Goal: Use online tool/utility: Use online tool/utility

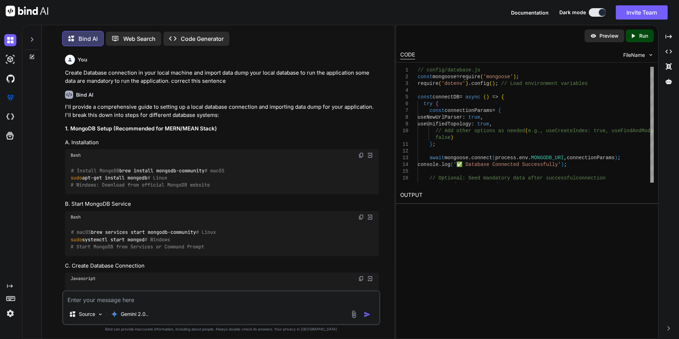
scroll to position [8084, 0]
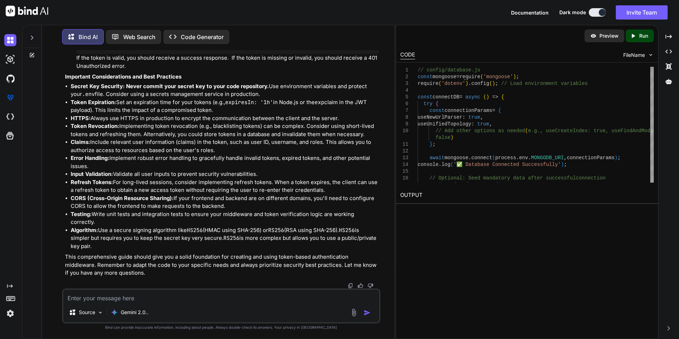
click at [143, 299] on textarea at bounding box center [221, 295] width 316 height 13
paste textarea "• Work on creating team roll-off transition documentation what is what. • Work …"
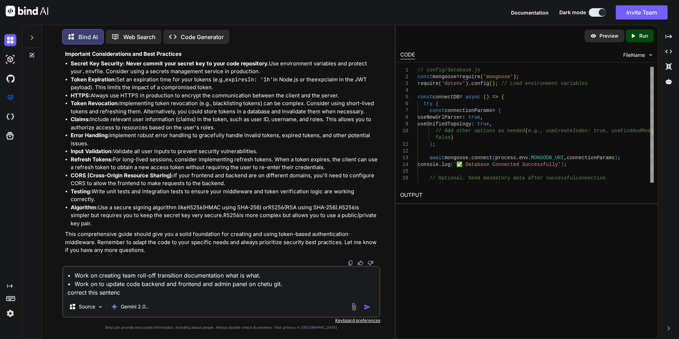
type textarea "• Work on creating team roll-off transition documentation what is what. • Work …"
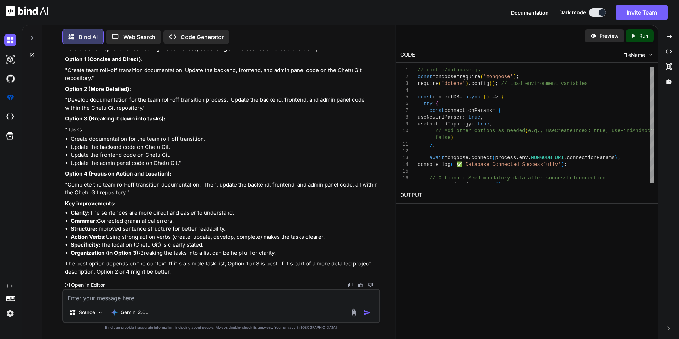
scroll to position [9290, 0]
click at [140, 313] on p "Gemini 2.0.." at bounding box center [135, 312] width 28 height 7
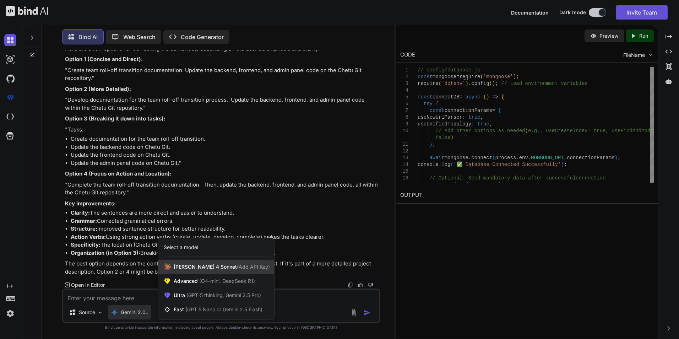
click at [191, 268] on span "[PERSON_NAME] 4 Sonnet (Add API Key)" at bounding box center [222, 266] width 96 height 7
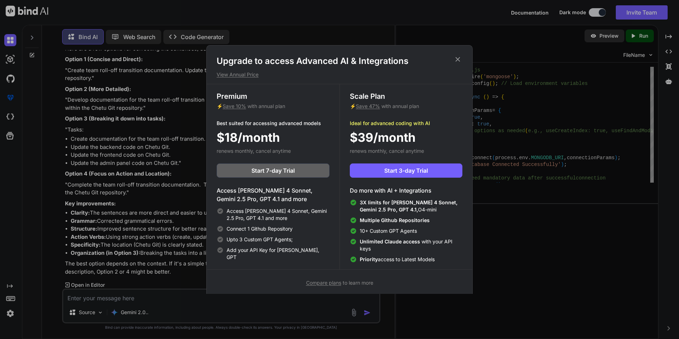
click at [456, 59] on icon at bounding box center [458, 59] width 8 height 8
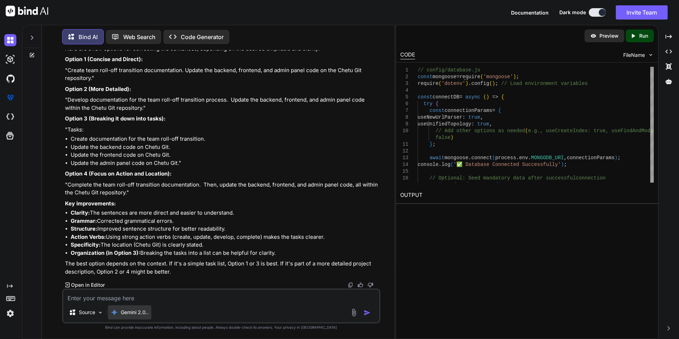
click at [135, 314] on p "Gemini 2.0.." at bounding box center [135, 312] width 28 height 7
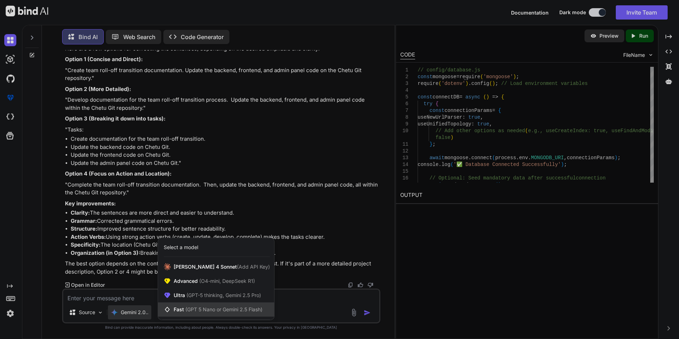
click at [193, 310] on span "(GPT 5 Nano or Gemini 2.5 Flash)" at bounding box center [223, 309] width 77 height 6
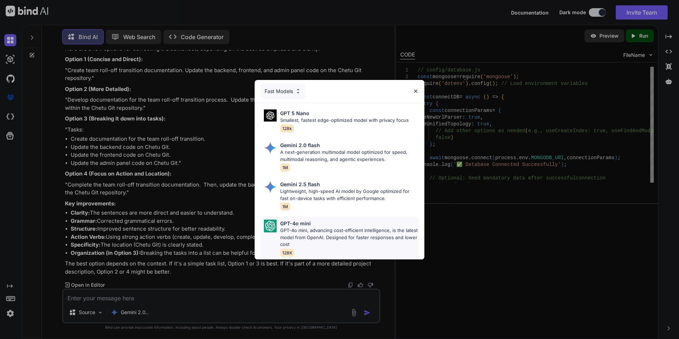
click at [301, 227] on p "GPT-4o mini, advancing cost-efficient intelligence, is the latest model from Op…" at bounding box center [349, 237] width 138 height 21
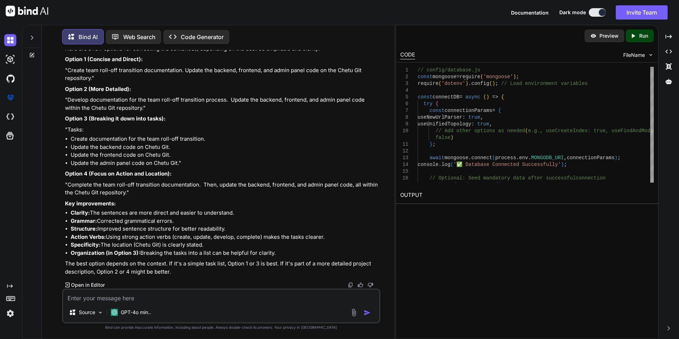
click at [153, 298] on textarea at bounding box center [221, 295] width 316 height 13
paste textarea "• Work on creating team roll-off transition documentation what is what. • Work …"
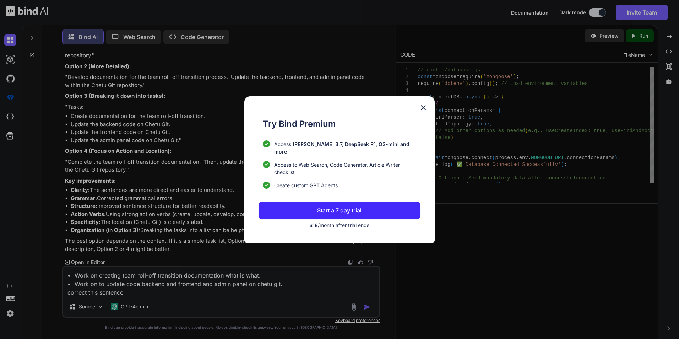
type textarea "• Work on creating team roll-off transition documentation what is what. • Work …"
click at [424, 111] on img at bounding box center [423, 107] width 9 height 9
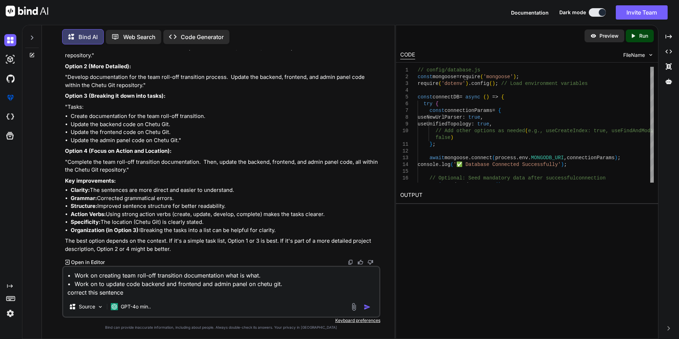
click at [366, 307] on img "button" at bounding box center [367, 306] width 7 height 7
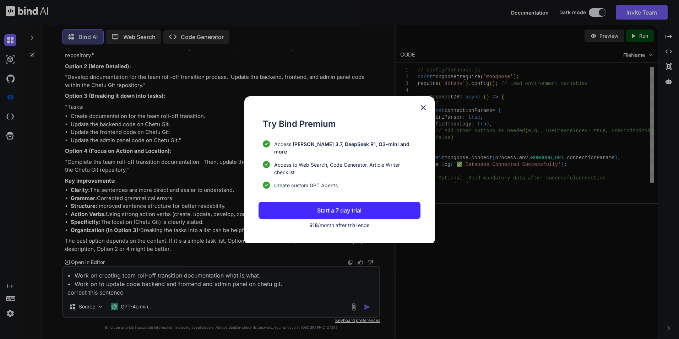
click at [427, 109] on img at bounding box center [423, 107] width 9 height 9
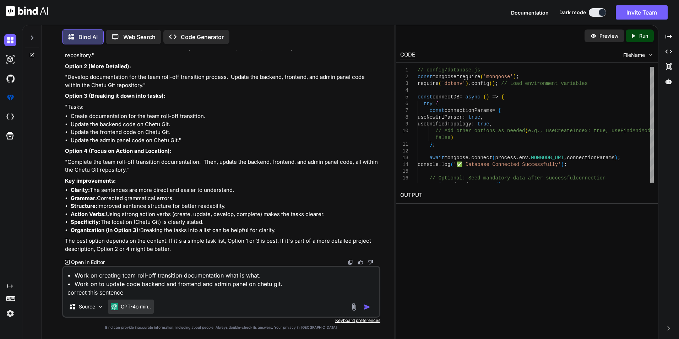
click at [134, 304] on p "GPT-4o min.." at bounding box center [136, 306] width 30 height 7
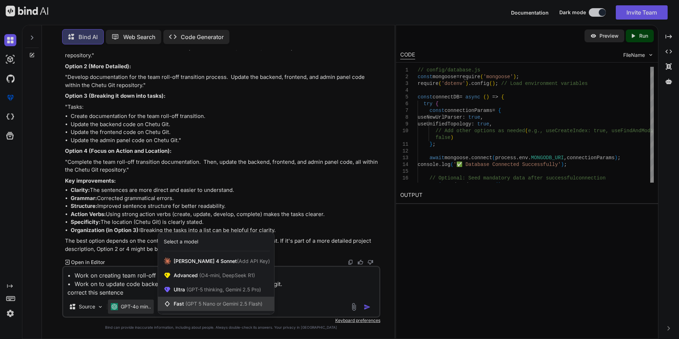
click at [216, 304] on span "(GPT 5 Nano or Gemini 2.5 Flash)" at bounding box center [223, 303] width 77 height 6
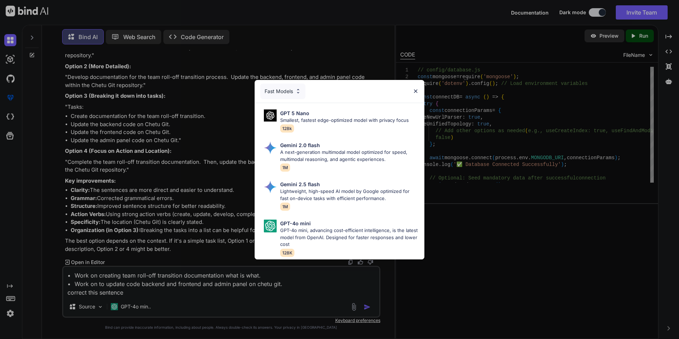
click at [417, 89] on img at bounding box center [416, 91] width 6 height 6
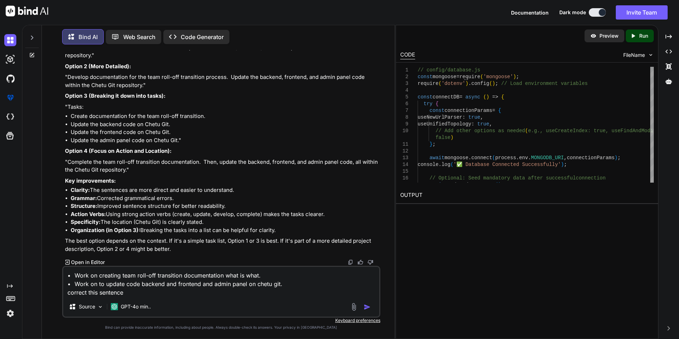
click at [7, 313] on img at bounding box center [10, 313] width 12 height 12
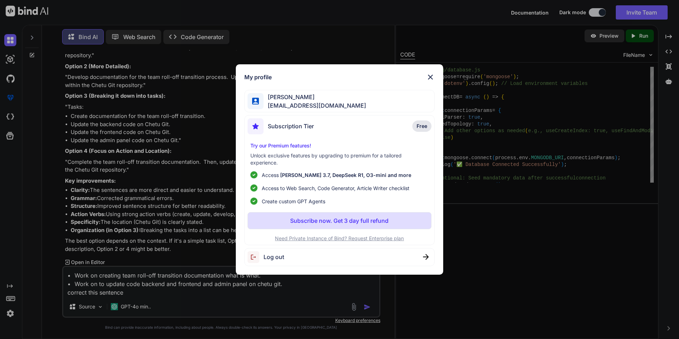
click at [424, 256] on img at bounding box center [426, 257] width 6 height 6
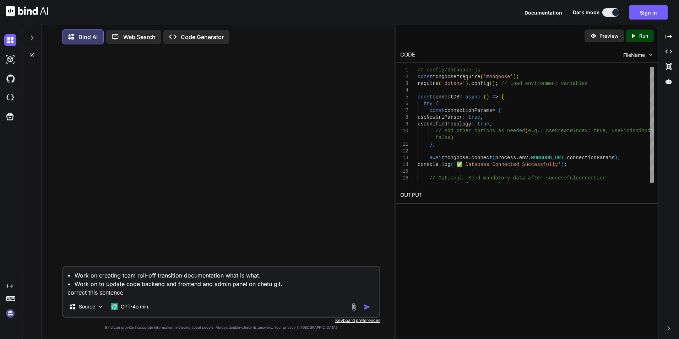
scroll to position [0, 0]
click at [653, 13] on button "Sign in" at bounding box center [648, 12] width 38 height 14
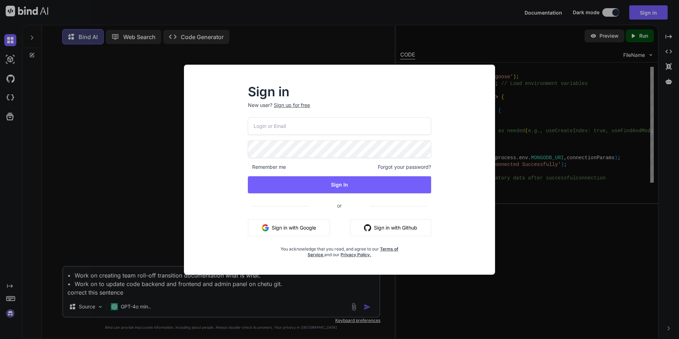
type input "[EMAIL_ADDRESS][DOMAIN_NAME]"
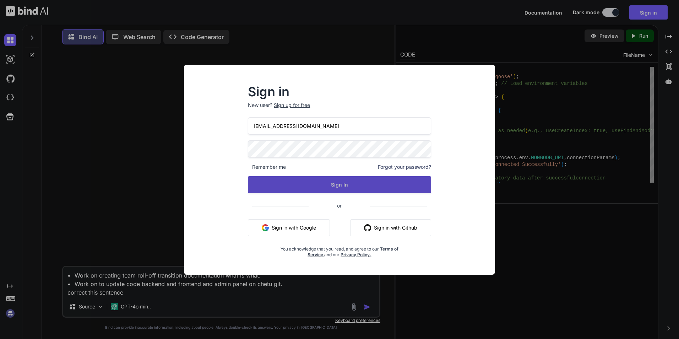
click at [350, 184] on button "Sign In" at bounding box center [339, 184] width 183 height 17
click at [352, 185] on button "Sign In" at bounding box center [339, 184] width 183 height 17
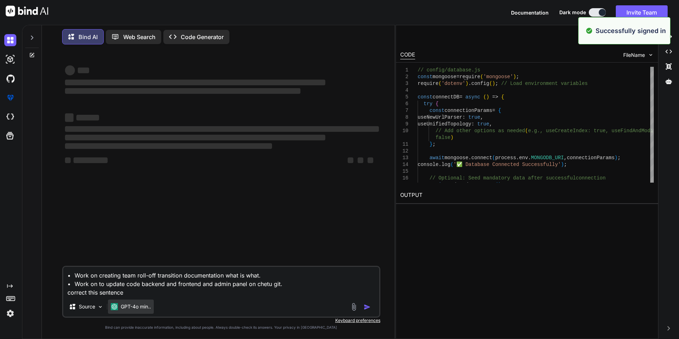
click at [145, 307] on p "GPT-4o min.." at bounding box center [136, 306] width 30 height 7
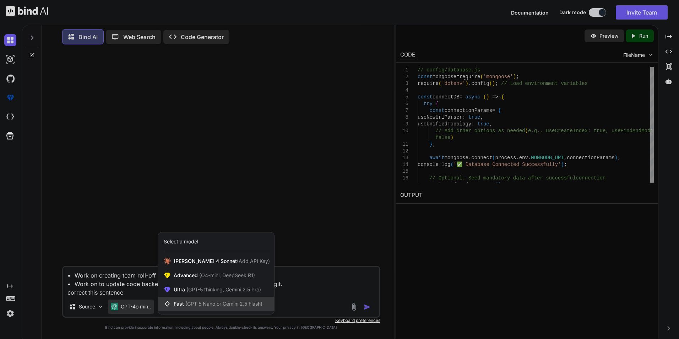
click at [198, 302] on span "(GPT 5 Nano or Gemini 2.5 Flash)" at bounding box center [223, 303] width 77 height 6
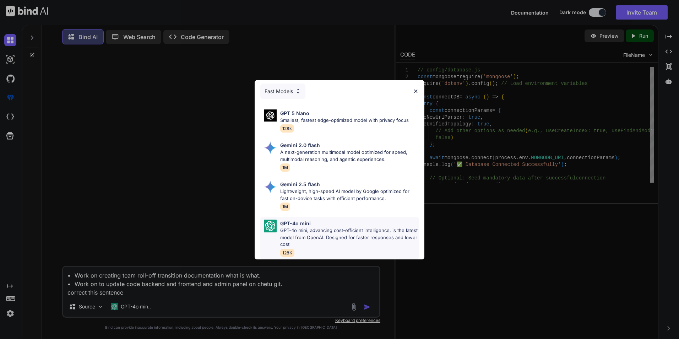
click at [287, 227] on p "GPT-4o mini, advancing cost-efficient intelligence, is the latest model from Op…" at bounding box center [349, 237] width 138 height 21
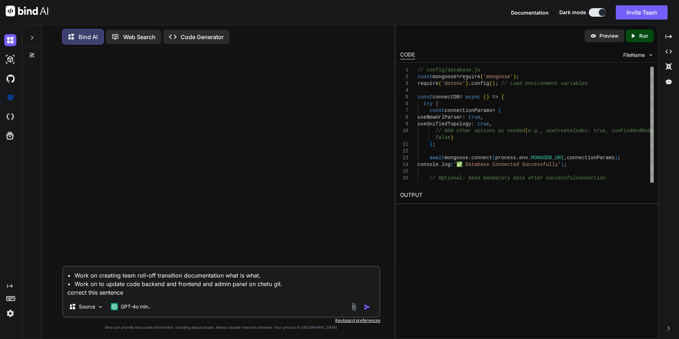
click at [366, 306] on img "button" at bounding box center [367, 306] width 7 height 7
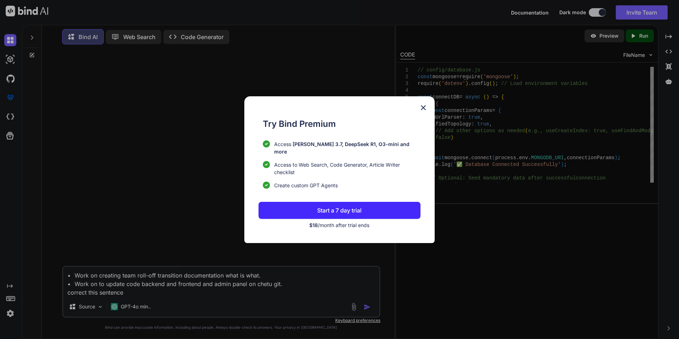
click at [345, 206] on p "Start a 7 day trial" at bounding box center [339, 210] width 44 height 9
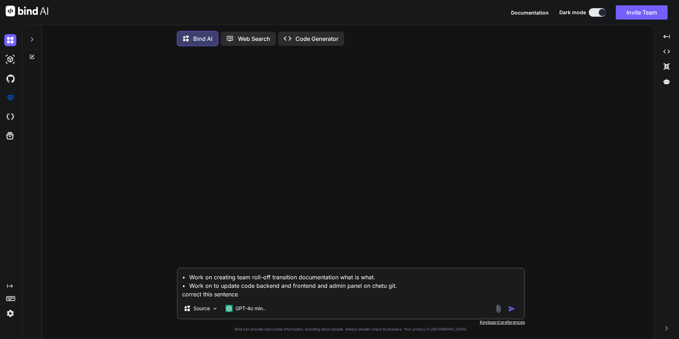
click at [514, 310] on img "button" at bounding box center [511, 308] width 7 height 7
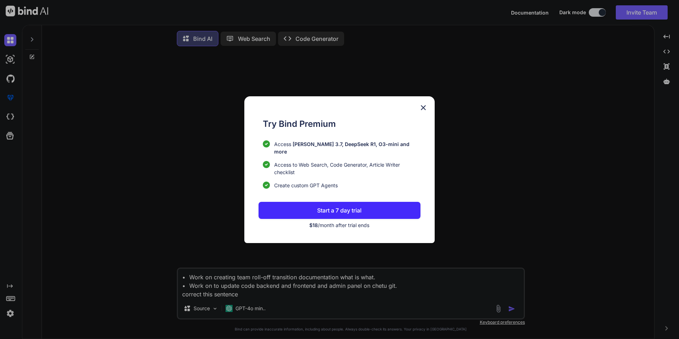
click at [425, 109] on img at bounding box center [423, 107] width 9 height 9
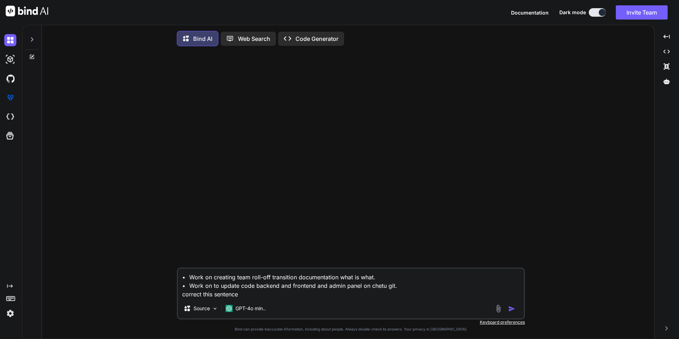
click at [258, 40] on p "Web Search" at bounding box center [254, 38] width 32 height 9
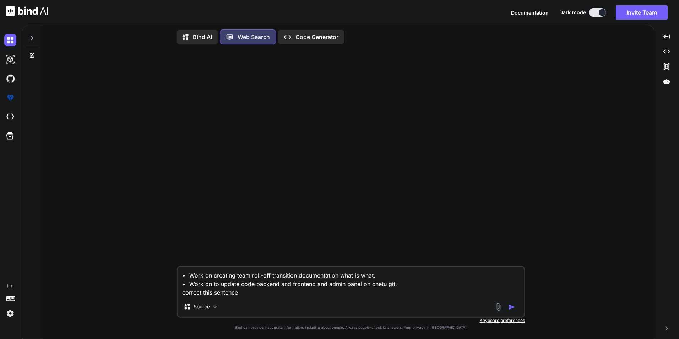
type textarea "x"
click at [511, 309] on img "button" at bounding box center [511, 306] width 7 height 7
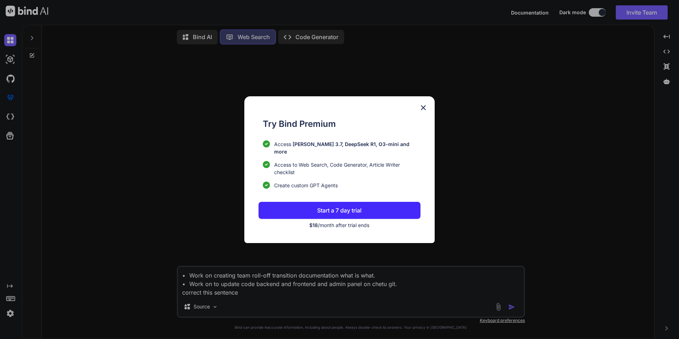
click at [427, 108] on img at bounding box center [423, 107] width 9 height 9
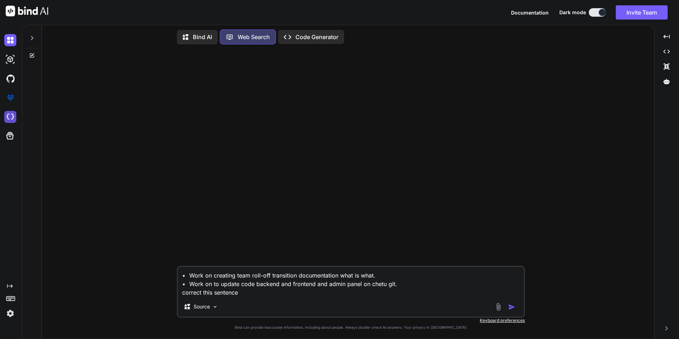
click at [13, 118] on img at bounding box center [10, 117] width 12 height 12
click at [11, 135] on icon at bounding box center [10, 136] width 10 height 10
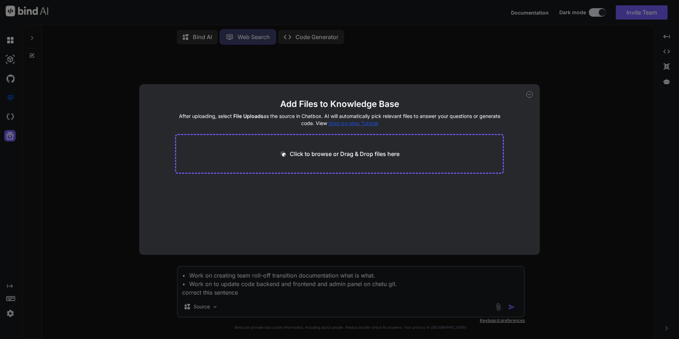
click at [206, 35] on div "Add Files to Knowledge Base After uploading, select File Uploads as the source …" at bounding box center [339, 169] width 679 height 339
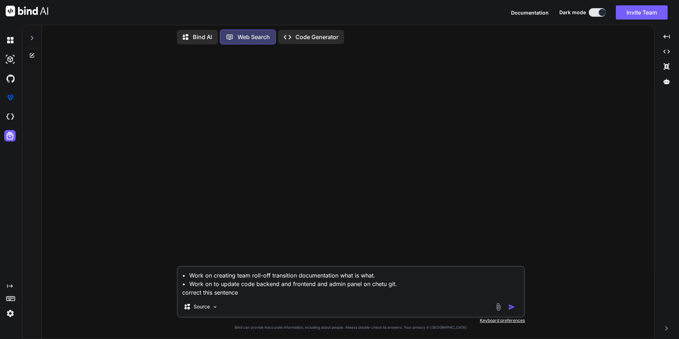
click at [203, 35] on p "Bind AI" at bounding box center [202, 37] width 19 height 9
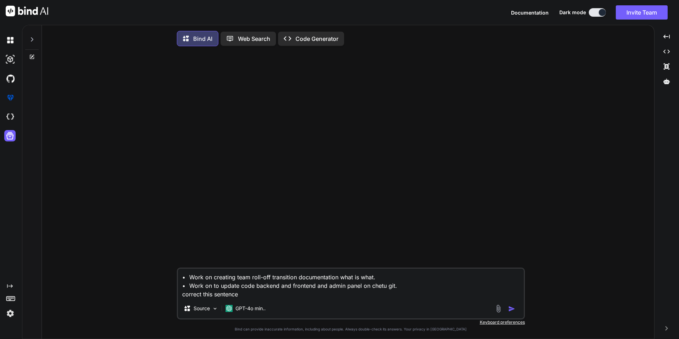
click at [512, 310] on img "button" at bounding box center [511, 308] width 7 height 7
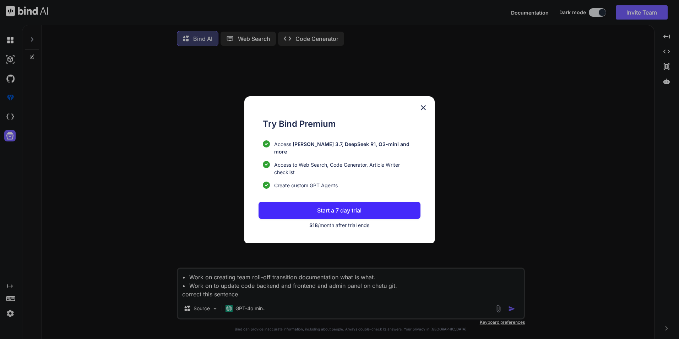
click at [312, 149] on span "[PERSON_NAME] 3.7, DeepSeek R1, O3-mini and more" at bounding box center [341, 147] width 135 height 13
click at [428, 111] on div "Try Bind Premium Access Claude 3.7, DeepSeek R1, O3-mini and more Access to Web…" at bounding box center [339, 169] width 190 height 147
click at [425, 112] on img at bounding box center [423, 107] width 9 height 9
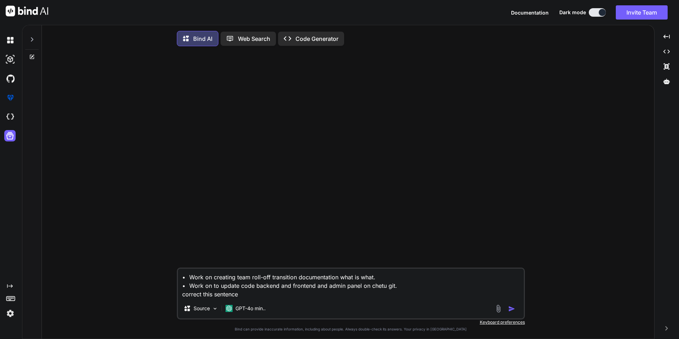
click at [15, 297] on icon at bounding box center [11, 298] width 10 height 10
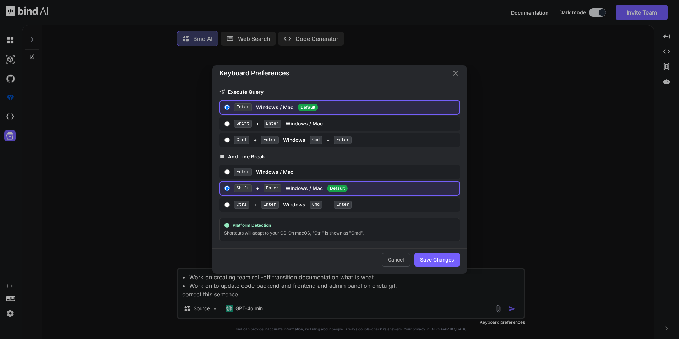
click at [458, 73] on icon "Close" at bounding box center [455, 73] width 9 height 9
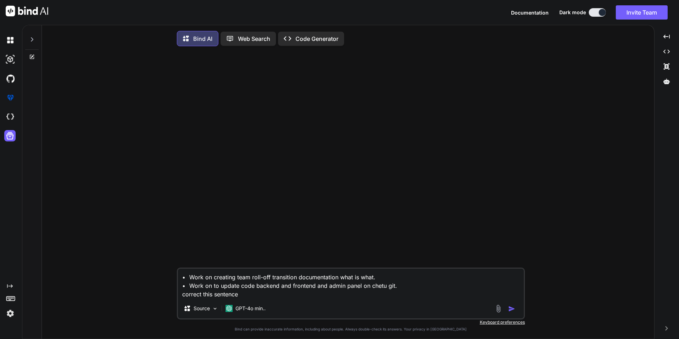
click at [512, 310] on img "button" at bounding box center [511, 308] width 7 height 7
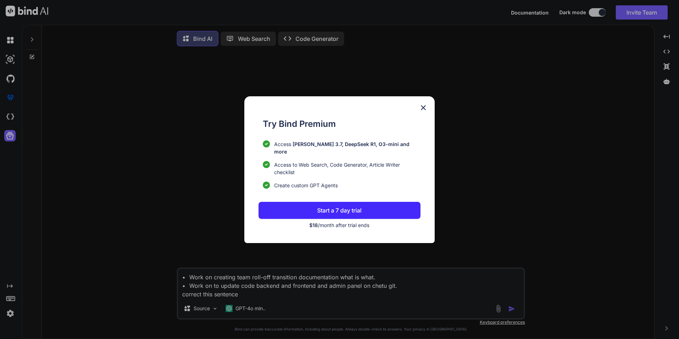
click at [424, 109] on img at bounding box center [423, 107] width 9 height 9
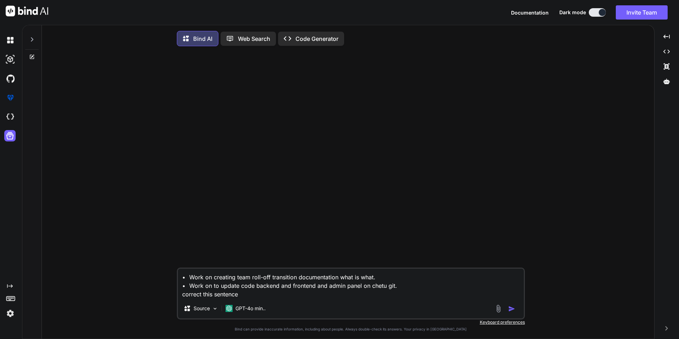
click at [322, 41] on p "Code Generator" at bounding box center [316, 38] width 43 height 9
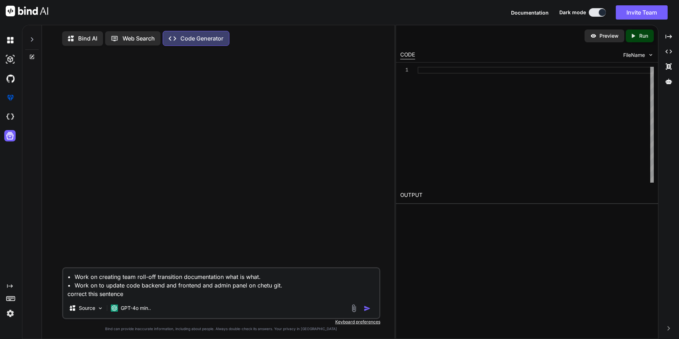
click at [367, 309] on img "button" at bounding box center [367, 308] width 7 height 7
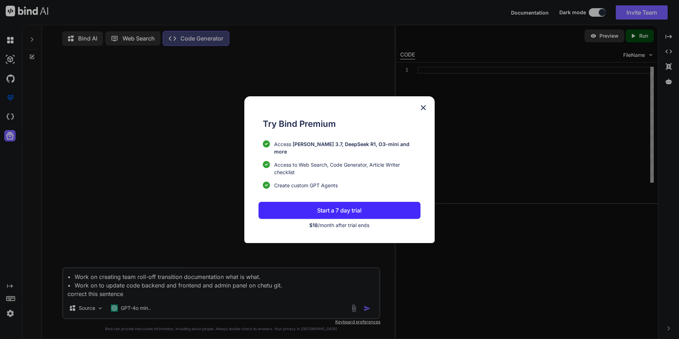
click at [425, 111] on img at bounding box center [423, 107] width 9 height 9
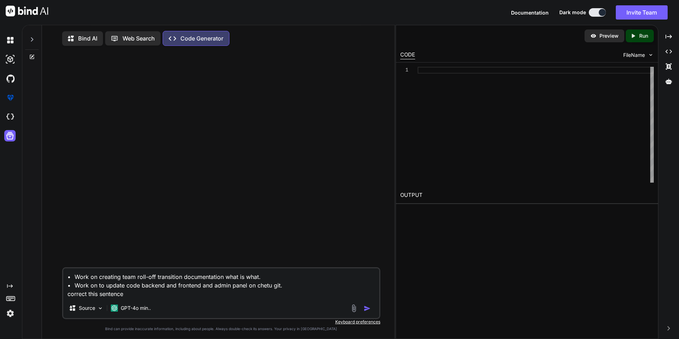
click at [88, 37] on p "Bind AI" at bounding box center [87, 38] width 19 height 9
click at [365, 310] on img "button" at bounding box center [367, 308] width 7 height 7
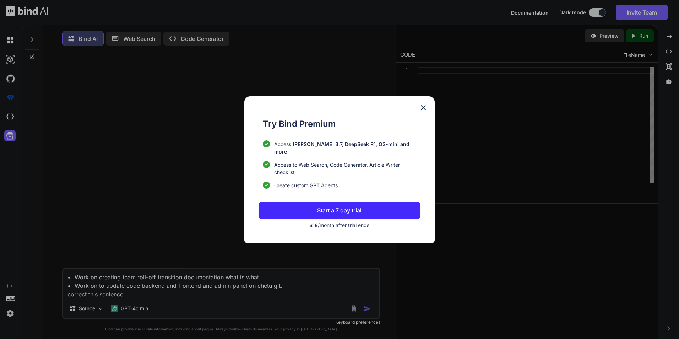
click at [429, 109] on div "Try Bind Premium Access Claude 3.7, DeepSeek R1, O3-mini and more Access to Web…" at bounding box center [339, 169] width 190 height 147
click at [421, 109] on img at bounding box center [423, 107] width 9 height 9
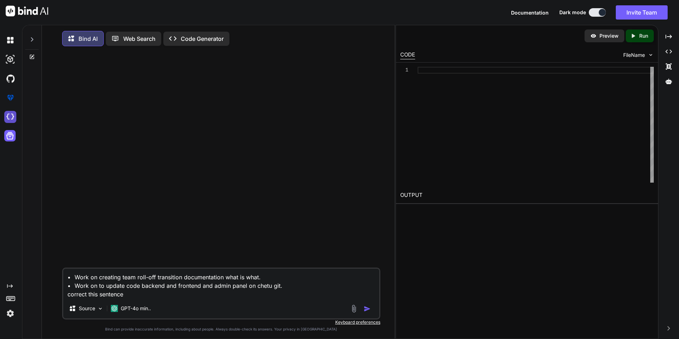
click at [13, 118] on img at bounding box center [10, 117] width 12 height 12
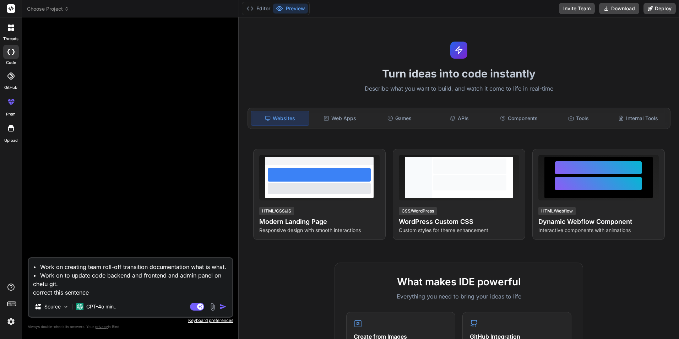
click at [222, 306] on img "button" at bounding box center [222, 306] width 7 height 7
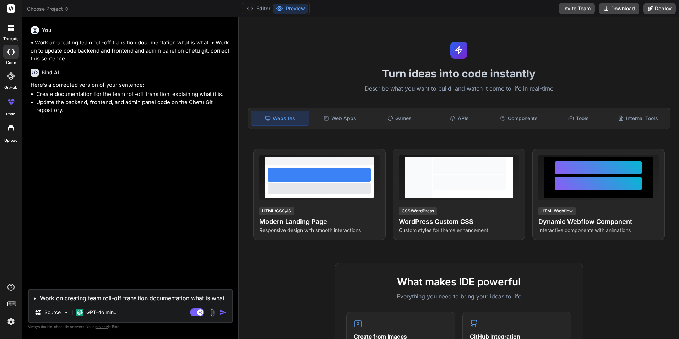
type textarea "x"
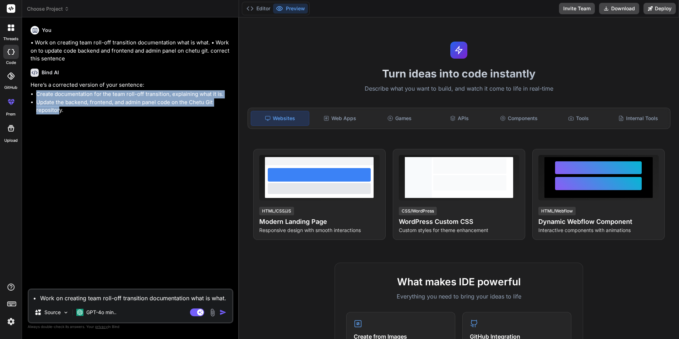
drag, startPoint x: 50, startPoint y: 113, endPoint x: 36, endPoint y: 97, distance: 21.9
click at [36, 97] on ul "Create documentation for the team roll-off transition, explaining what it is. U…" at bounding box center [131, 102] width 201 height 24
copy ul "Create documentation for the team roll-off transition, explaining what it is. U…"
